Goal: Check status: Check status

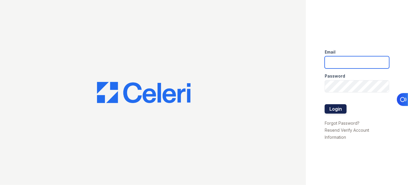
type input "pmateranorozco@lantowerliving.com"
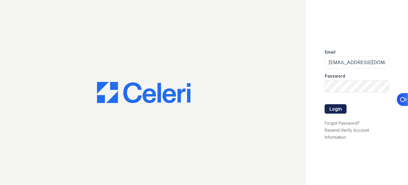
click at [336, 110] on button "Login" at bounding box center [335, 108] width 22 height 9
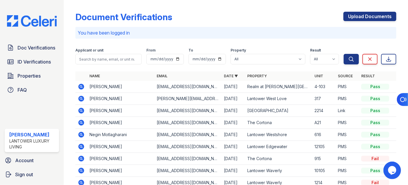
click at [109, 51] on div "Applicant or unit" at bounding box center [108, 51] width 66 height 6
click at [114, 55] on input "search" at bounding box center [108, 59] width 66 height 11
type input "yordanis"
click at [343, 54] on button "Search" at bounding box center [350, 59] width 15 height 11
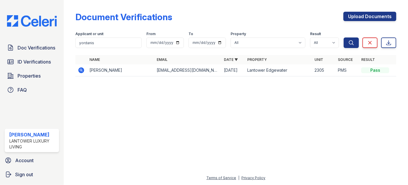
click at [77, 67] on td at bounding box center [81, 70] width 12 height 12
click at [79, 70] on icon at bounding box center [82, 70] width 6 height 6
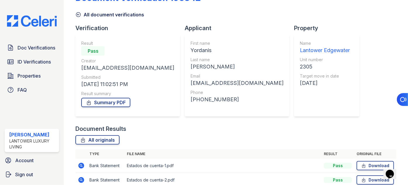
scroll to position [104, 0]
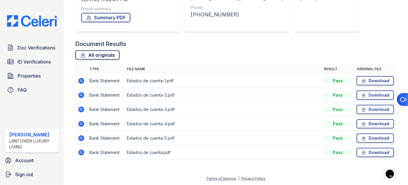
click at [103, 56] on link "All originals" at bounding box center [97, 54] width 44 height 9
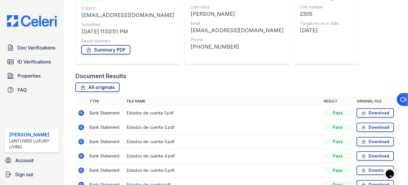
scroll to position [0, 0]
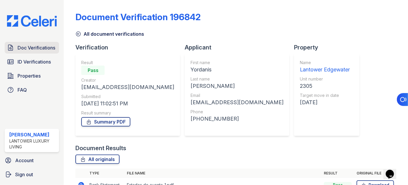
click at [31, 47] on span "Doc Verifications" at bounding box center [37, 47] width 38 height 7
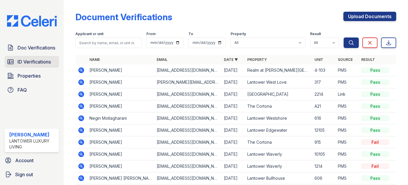
click at [43, 58] on span "ID Verifications" at bounding box center [34, 61] width 33 height 7
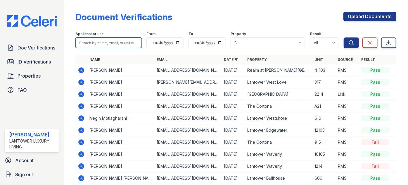
click at [95, 47] on input "search" at bounding box center [108, 42] width 66 height 11
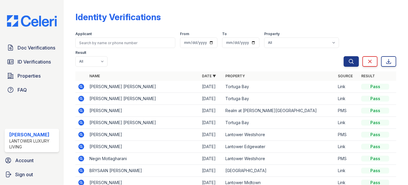
click at [93, 43] on input "search" at bounding box center [125, 42] width 100 height 11
type input "yordanis"
click at [343, 56] on button "Search" at bounding box center [350, 61] width 15 height 11
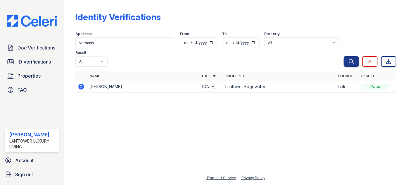
click at [79, 83] on icon at bounding box center [81, 86] width 7 height 7
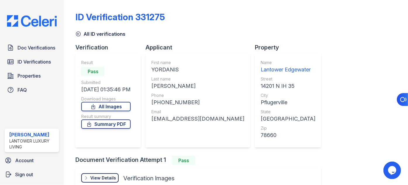
scroll to position [68, 0]
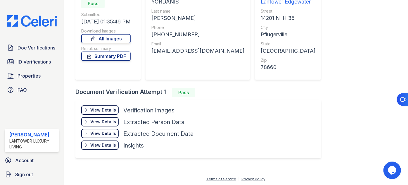
click at [110, 33] on div "Download Images" at bounding box center [105, 31] width 49 height 6
click at [113, 40] on link "All Images" at bounding box center [105, 38] width 49 height 9
click at [91, 36] on link "All Images" at bounding box center [105, 38] width 49 height 9
click at [111, 40] on link "All Images" at bounding box center [105, 38] width 49 height 9
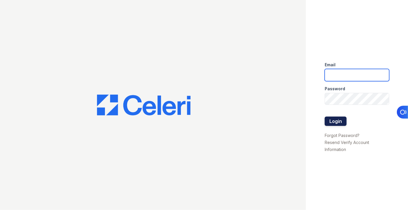
type input "[EMAIL_ADDRESS][DOMAIN_NAME]"
click at [339, 124] on button "Login" at bounding box center [335, 121] width 22 height 9
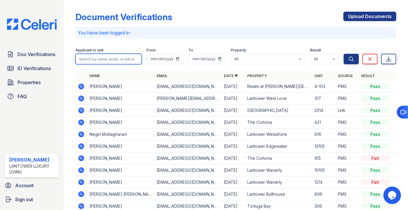
click at [114, 56] on input "search" at bounding box center [108, 59] width 66 height 11
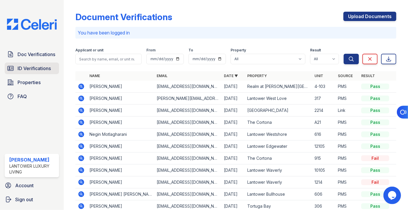
click at [26, 65] on link "ID Verifications" at bounding box center [32, 69] width 54 height 12
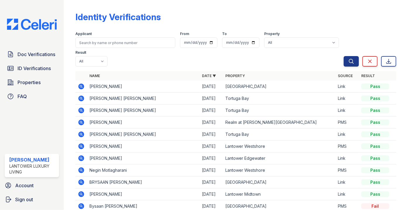
click at [86, 71] on th at bounding box center [81, 75] width 12 height 9
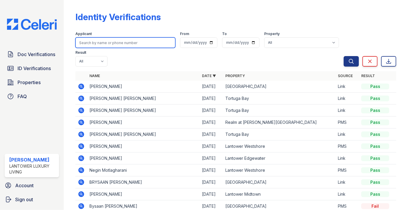
click at [98, 45] on input "search" at bounding box center [125, 42] width 100 height 11
type input "ian"
click at [343, 56] on button "Search" at bounding box center [350, 61] width 15 height 11
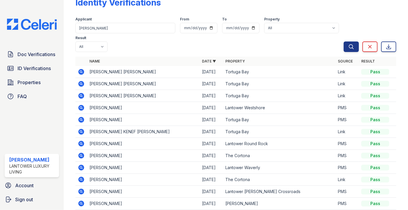
scroll to position [27, 0]
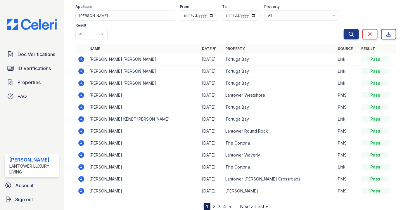
drag, startPoint x: 120, startPoint y: 74, endPoint x: 107, endPoint y: 74, distance: 12.6
click at [107, 89] on td "Ian MacDougall" at bounding box center [143, 95] width 112 height 12
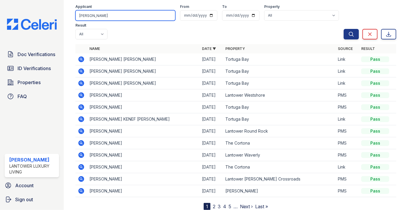
drag, startPoint x: 77, startPoint y: 16, endPoint x: 56, endPoint y: 14, distance: 21.4
click at [56, 14] on div "Doc Verifications ID Verifications Properties FAQ Paola Materan Orozco Lantower…" at bounding box center [204, 105] width 408 height 210
type input "negin"
click at [343, 29] on button "Search" at bounding box center [350, 34] width 15 height 11
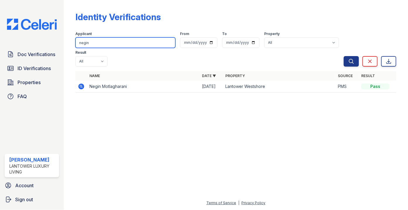
drag, startPoint x: 55, startPoint y: 44, endPoint x: 45, endPoint y: 46, distance: 9.7
click at [45, 46] on div "Doc Verifications ID Verifications Properties FAQ Paola Materan Orozco Lantower…" at bounding box center [204, 105] width 408 height 210
paste input "Idialay Meceda"
type input "Idialay Meceda"
click at [343, 56] on button "Search" at bounding box center [350, 61] width 15 height 11
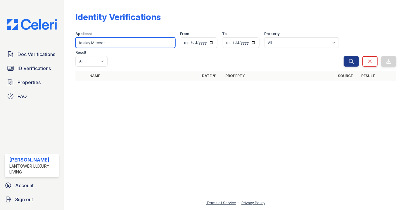
drag, startPoint x: 91, startPoint y: 44, endPoint x: 140, endPoint y: 41, distance: 48.6
click at [135, 43] on input "Idialay Meceda" at bounding box center [125, 42] width 100 height 11
type input "Idialay"
click at [343, 56] on button "Search" at bounding box center [350, 61] width 15 height 11
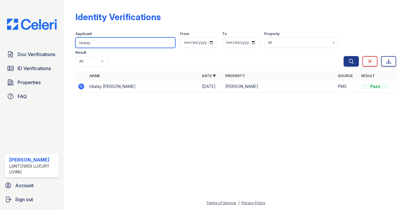
drag, startPoint x: 90, startPoint y: 47, endPoint x: 70, endPoint y: 48, distance: 20.8
click at [71, 47] on div "Identity Verifications Filter Applicant Idialay From To Property All Lantower A…" at bounding box center [236, 105] width 344 height 210
click at [93, 43] on input "Idialay" at bounding box center [125, 42] width 100 height 11
click at [85, 43] on input "Idialay" at bounding box center [125, 42] width 100 height 11
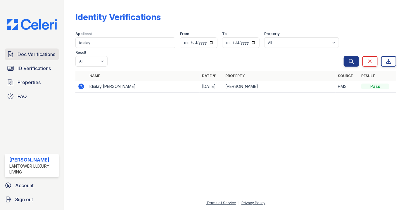
click at [40, 50] on link "Doc Verifications" at bounding box center [32, 54] width 54 height 12
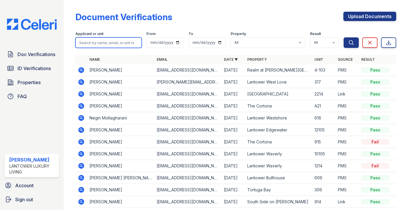
click at [96, 43] on input "search" at bounding box center [108, 42] width 66 height 11
paste input "Idialay"
type input "Idialay"
click at [343, 37] on button "Search" at bounding box center [350, 42] width 15 height 11
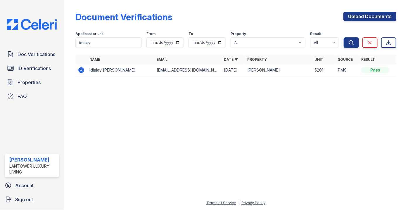
click at [82, 71] on icon at bounding box center [81, 70] width 7 height 7
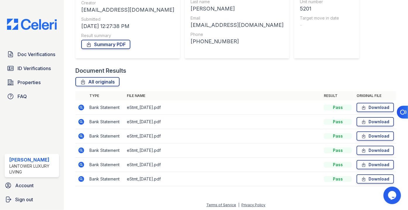
scroll to position [79, 0]
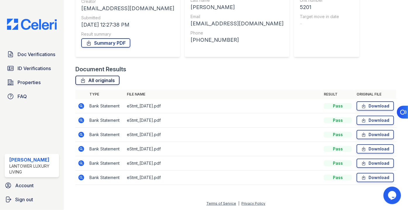
click at [99, 78] on link "All originals" at bounding box center [97, 80] width 44 height 9
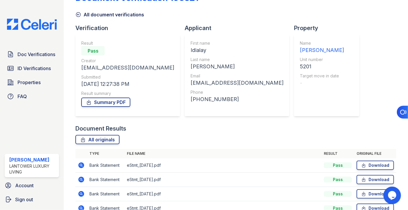
scroll to position [0, 0]
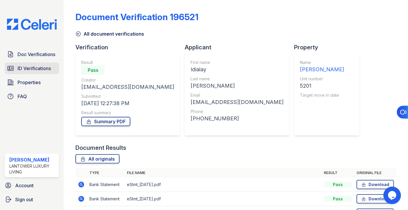
click at [35, 65] on span "ID Verifications" at bounding box center [34, 68] width 33 height 7
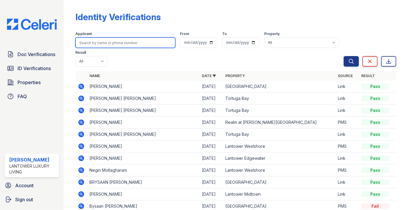
click at [91, 46] on input "search" at bounding box center [125, 42] width 100 height 11
type input "julio"
click at [343, 56] on button "Search" at bounding box center [350, 61] width 15 height 11
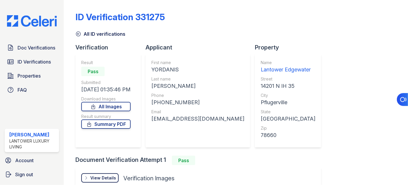
scroll to position [68, 0]
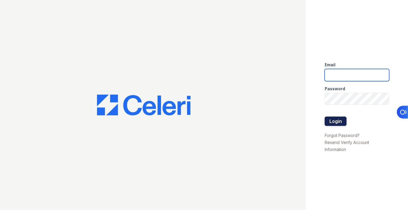
type input "[EMAIL_ADDRESS][DOMAIN_NAME]"
click at [336, 120] on button "Login" at bounding box center [335, 121] width 22 height 9
